Goal: Task Accomplishment & Management: Complete application form

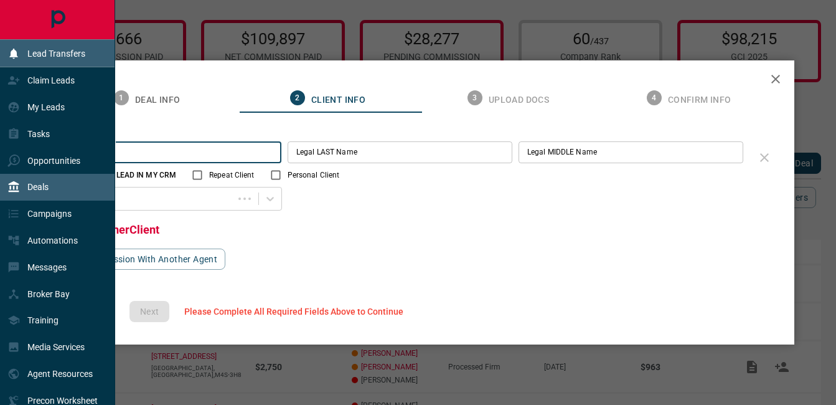
scroll to position [70, 0]
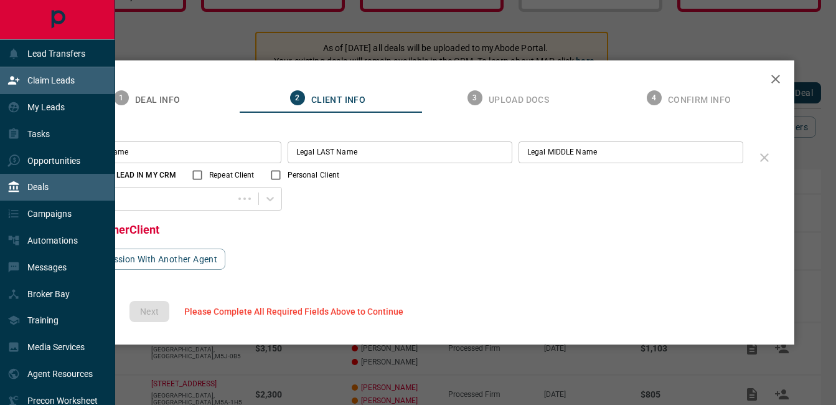
click at [32, 77] on p "Claim Leads" at bounding box center [50, 80] width 47 height 10
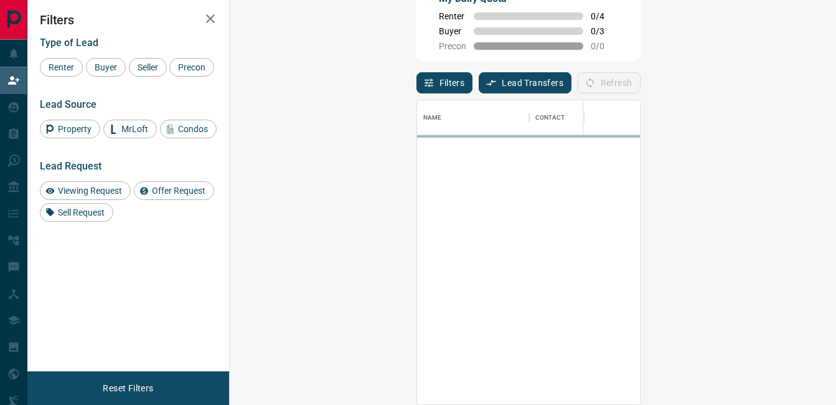
scroll to position [294, 570]
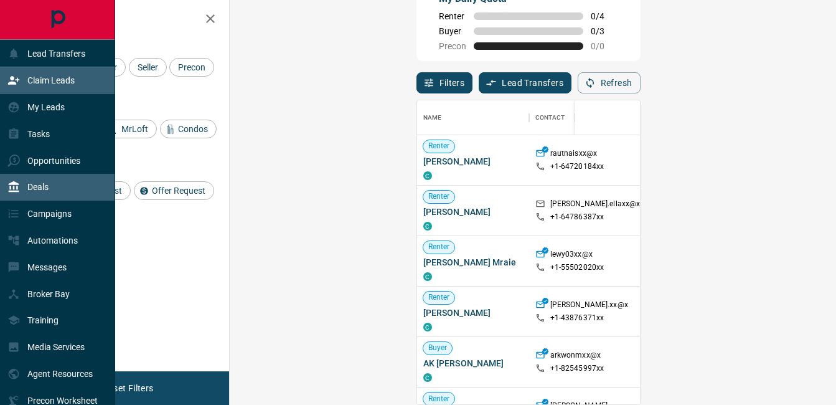
click at [27, 186] on p "Deals" at bounding box center [37, 187] width 21 height 10
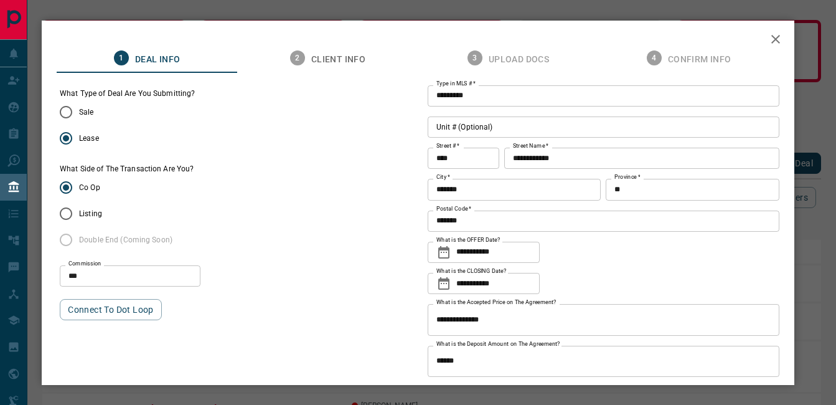
scroll to position [67, 0]
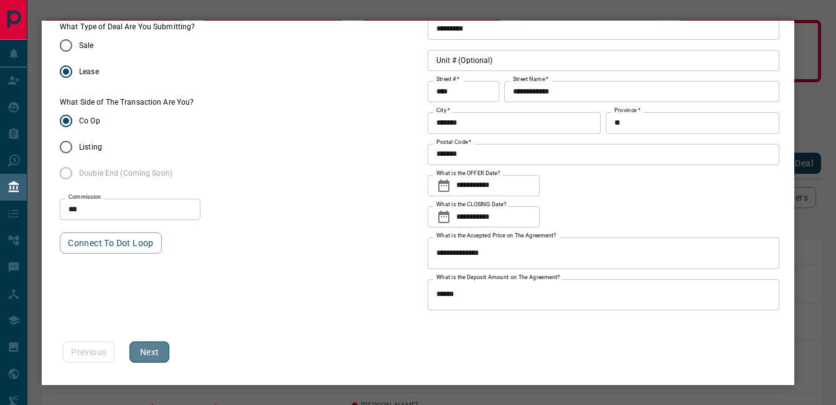
click at [147, 357] on button "Next" at bounding box center [149, 351] width 40 height 21
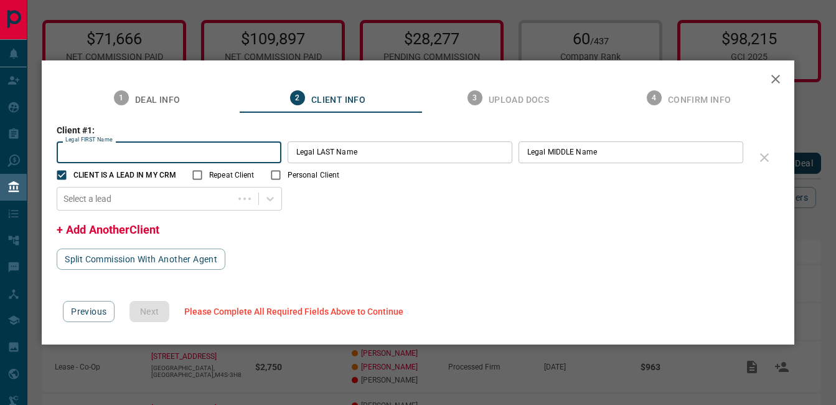
scroll to position [0, 0]
type input "****"
type input "*****"
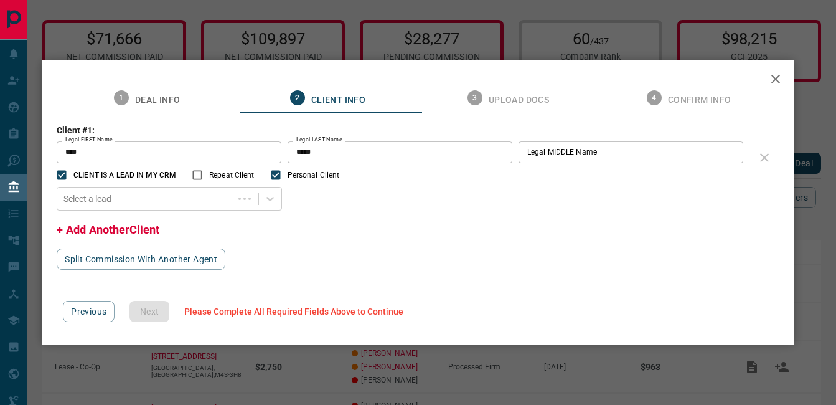
click at [172, 167] on label "CLIENT IS A LEAD IN MY CRM" at bounding box center [113, 175] width 126 height 24
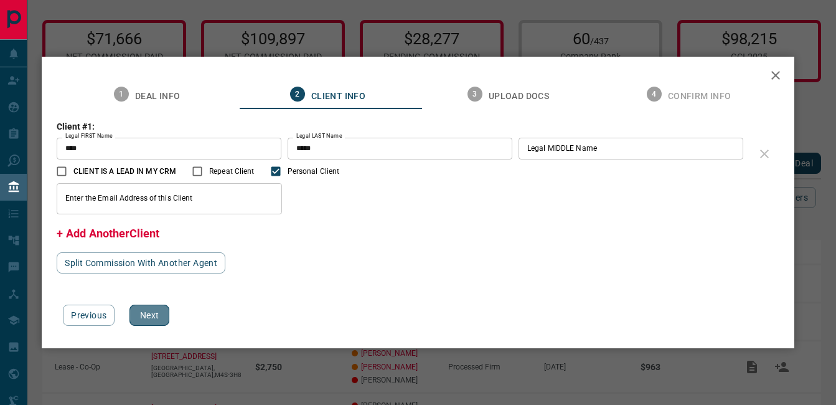
click at [151, 311] on button "Next" at bounding box center [149, 314] width 40 height 21
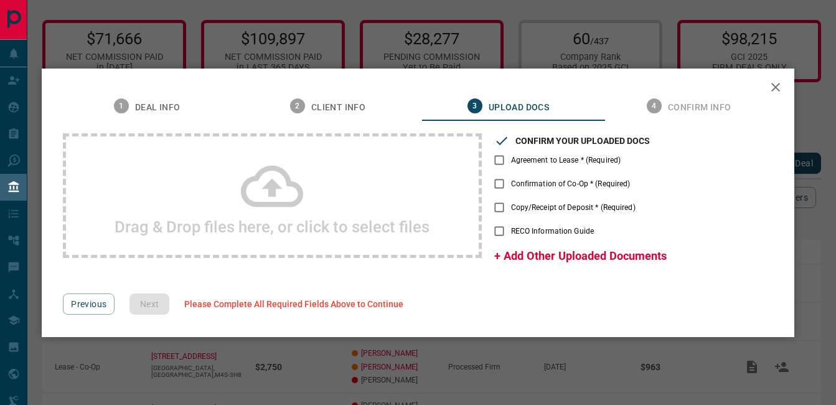
click at [288, 190] on icon at bounding box center [272, 186] width 62 height 62
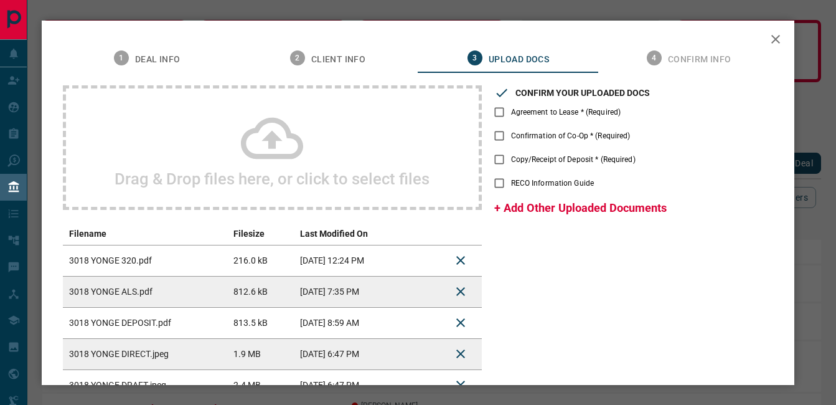
scroll to position [100, 0]
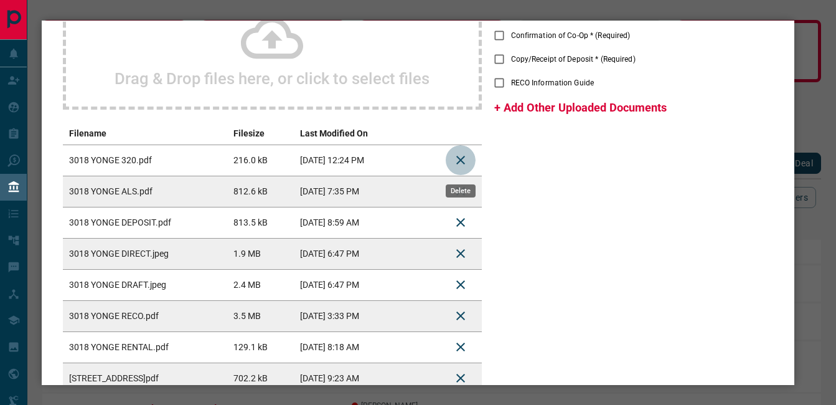
click at [459, 157] on icon "Delete" at bounding box center [460, 159] width 15 height 15
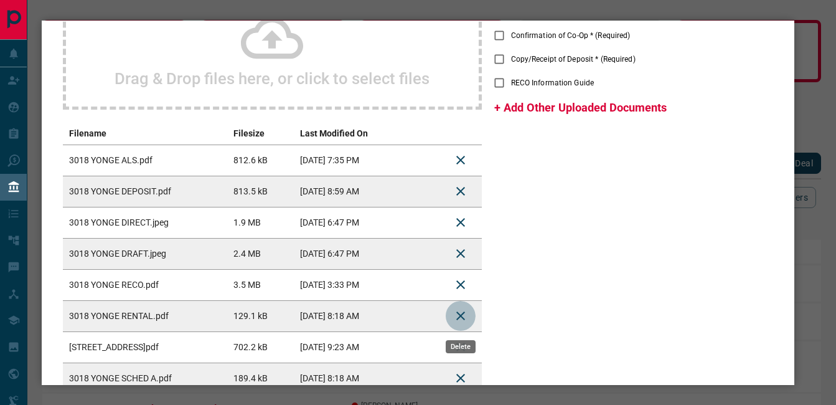
click at [467, 311] on icon "Delete" at bounding box center [460, 315] width 15 height 15
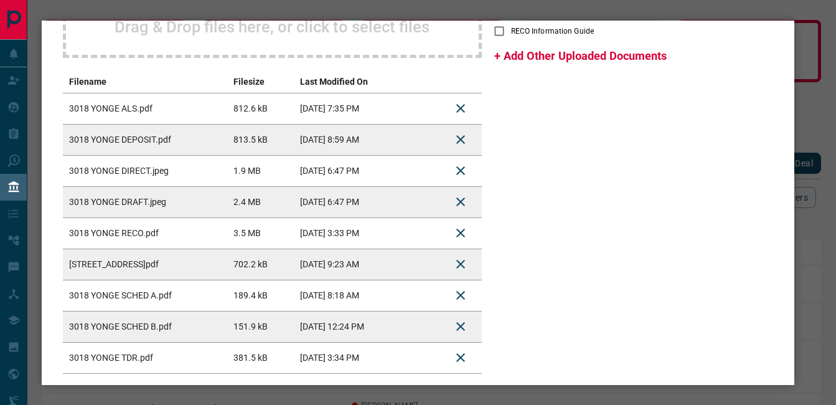
scroll to position [152, 0]
click at [460, 265] on icon "Delete" at bounding box center [460, 263] width 9 height 9
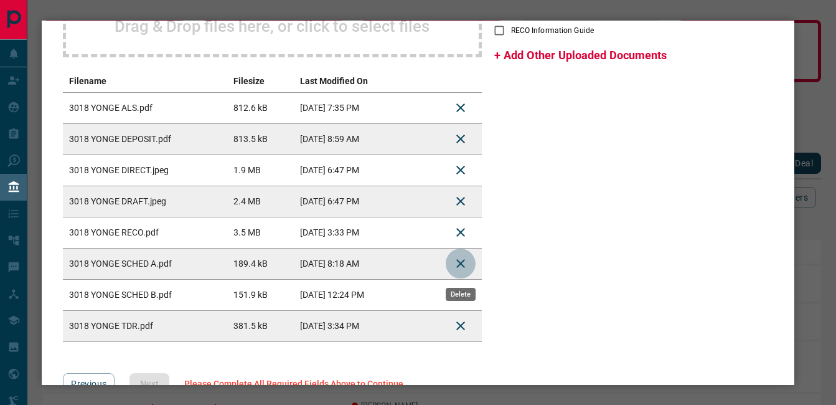
click at [453, 268] on icon "Delete" at bounding box center [460, 263] width 15 height 15
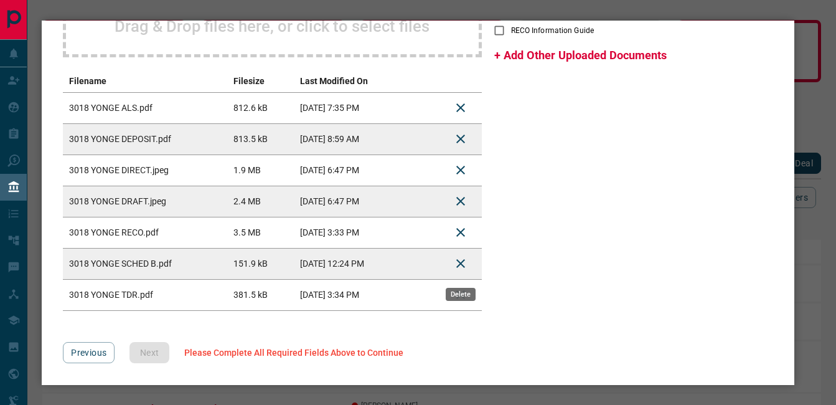
click at [467, 261] on icon "Delete" at bounding box center [460, 263] width 15 height 15
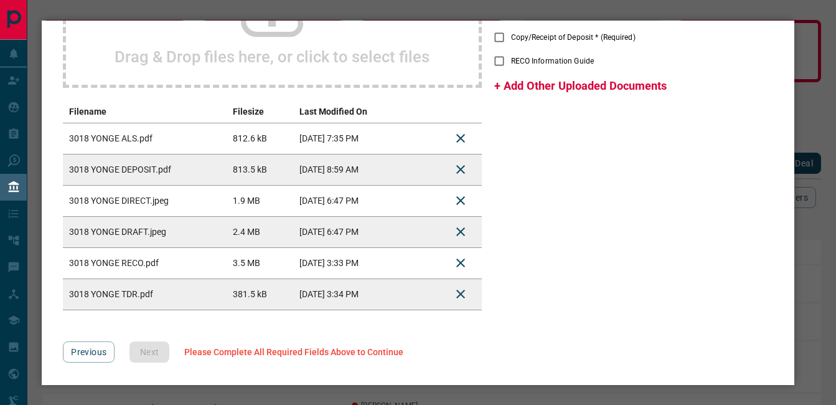
scroll to position [0, 0]
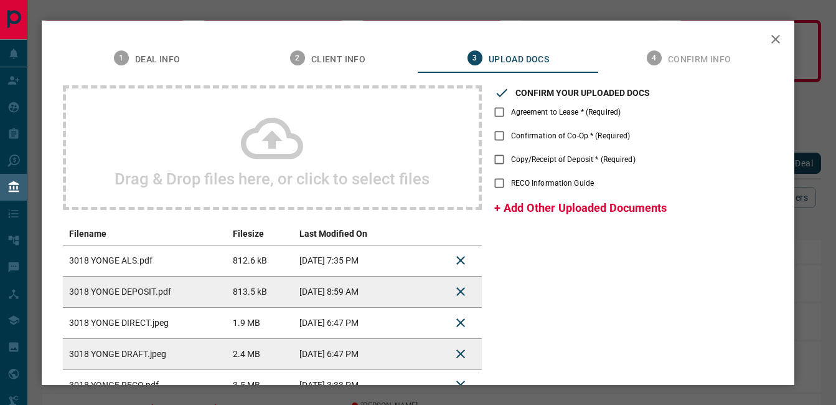
click at [583, 114] on span "Agreement to Lease * (Required)" at bounding box center [566, 111] width 110 height 11
click at [541, 141] on span "Confirmation of Co-Op * (Required)" at bounding box center [570, 135] width 119 height 11
click at [527, 154] on span "Copy/Receipt of Deposit * (Required)" at bounding box center [573, 159] width 124 height 11
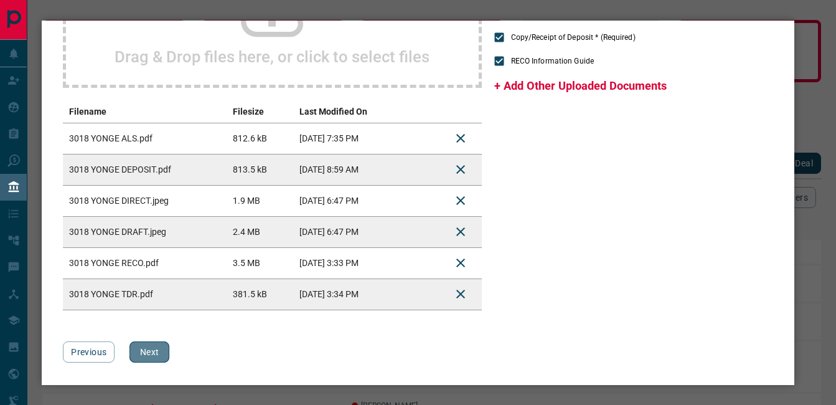
click at [134, 352] on button "Next" at bounding box center [149, 351] width 40 height 21
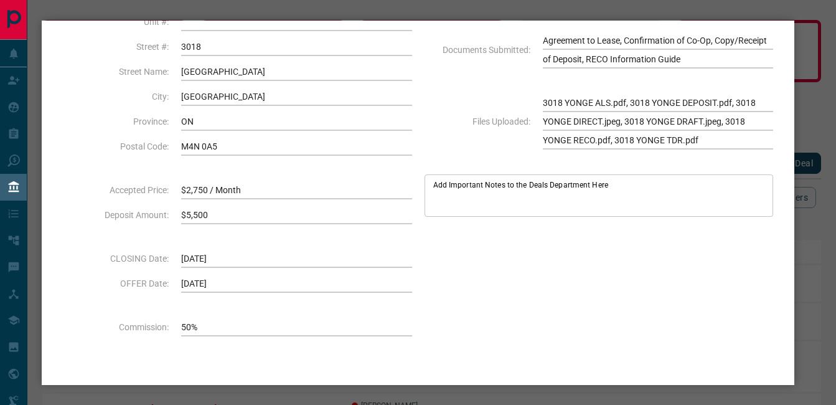
scroll to position [174, 0]
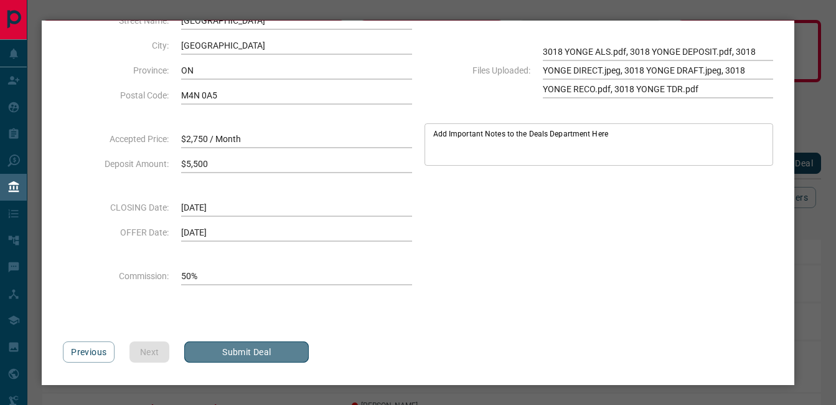
click at [292, 345] on button "Submit Deal" at bounding box center [246, 351] width 124 height 21
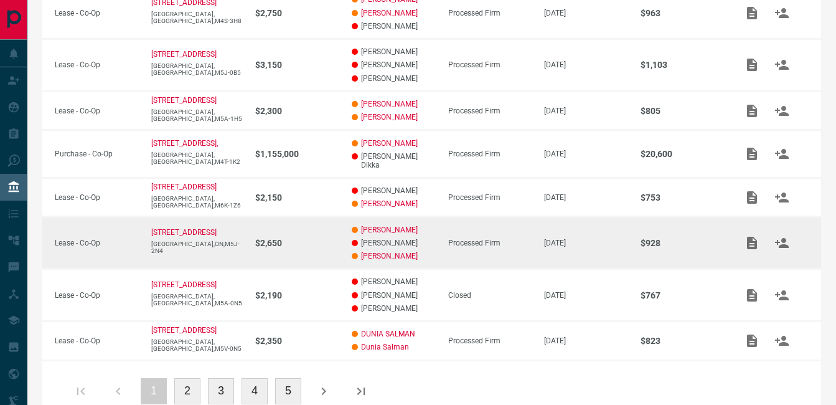
scroll to position [0, 0]
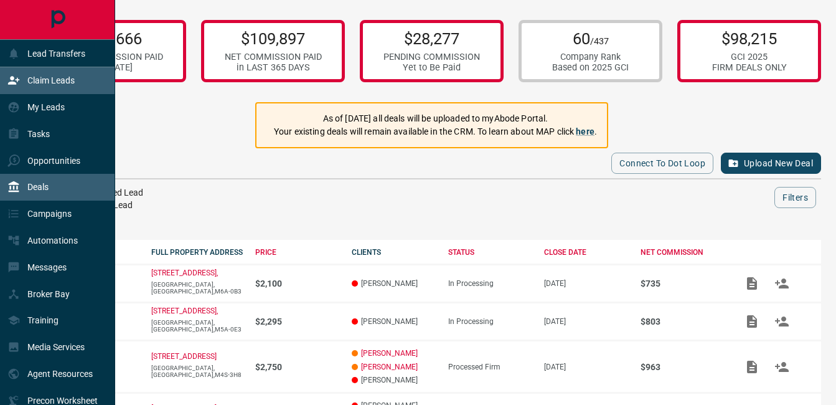
click at [11, 94] on div "Claim Leads" at bounding box center [57, 80] width 115 height 27
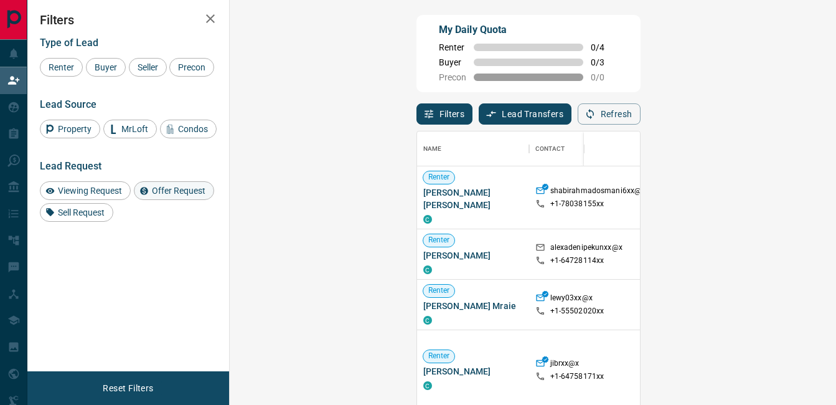
scroll to position [294, 570]
click at [119, 190] on span "Viewing Request" at bounding box center [90, 190] width 73 height 10
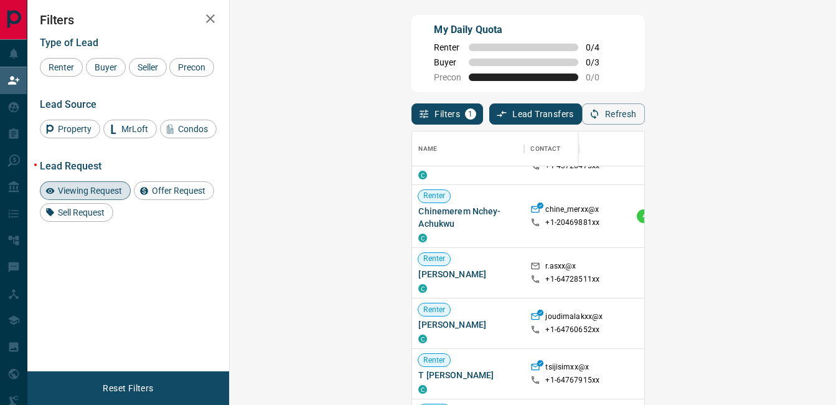
scroll to position [0, 0]
